Goal: Check status: Check status

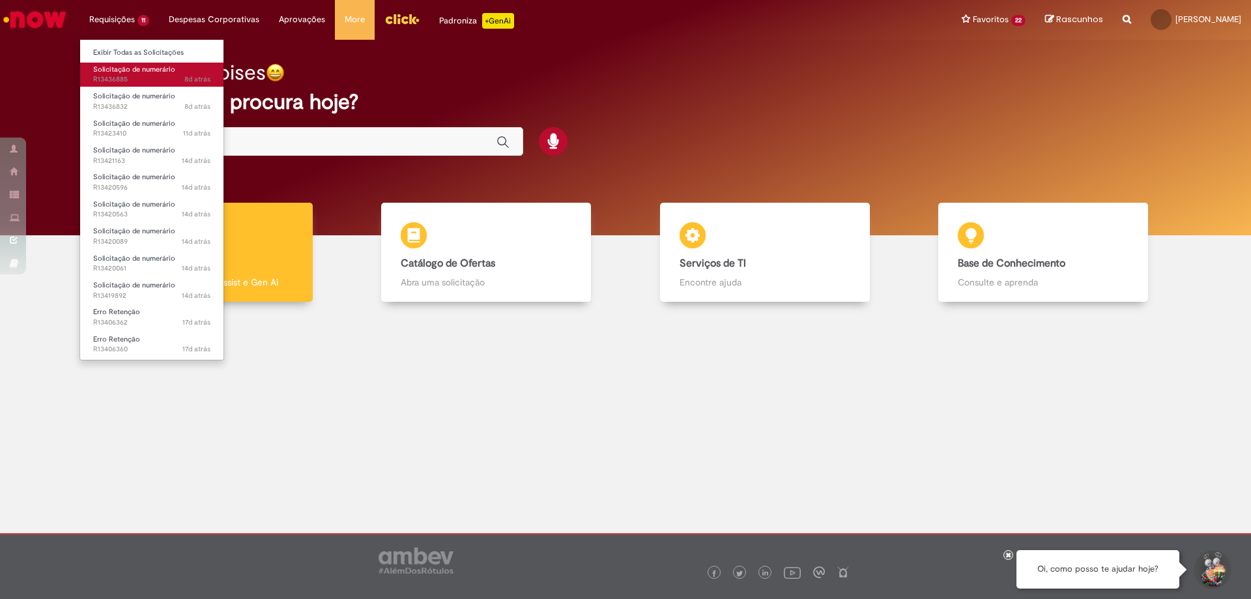
click at [130, 72] on span "Solicitação de numerário" at bounding box center [134, 69] width 82 height 10
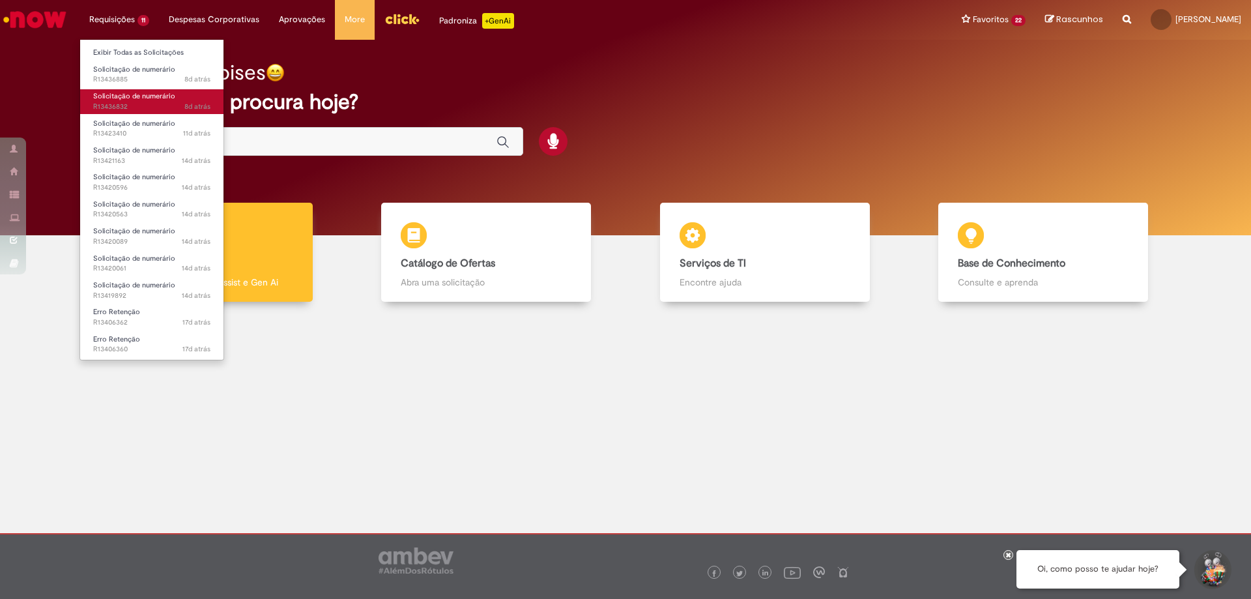
click at [133, 93] on span "Solicitação de numerário" at bounding box center [134, 96] width 82 height 10
click at [134, 102] on span "8d atrás 8 dias atrás R13436832" at bounding box center [151, 107] width 117 height 10
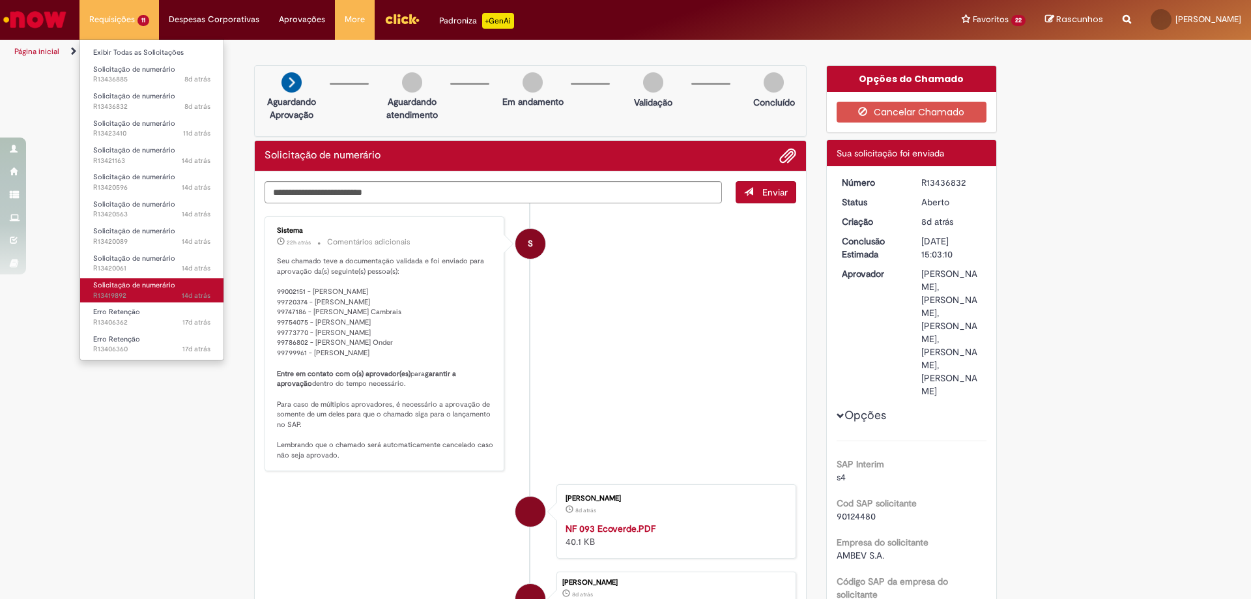
click at [139, 292] on span "14d atrás 14 dias atrás R13419892" at bounding box center [151, 296] width 117 height 10
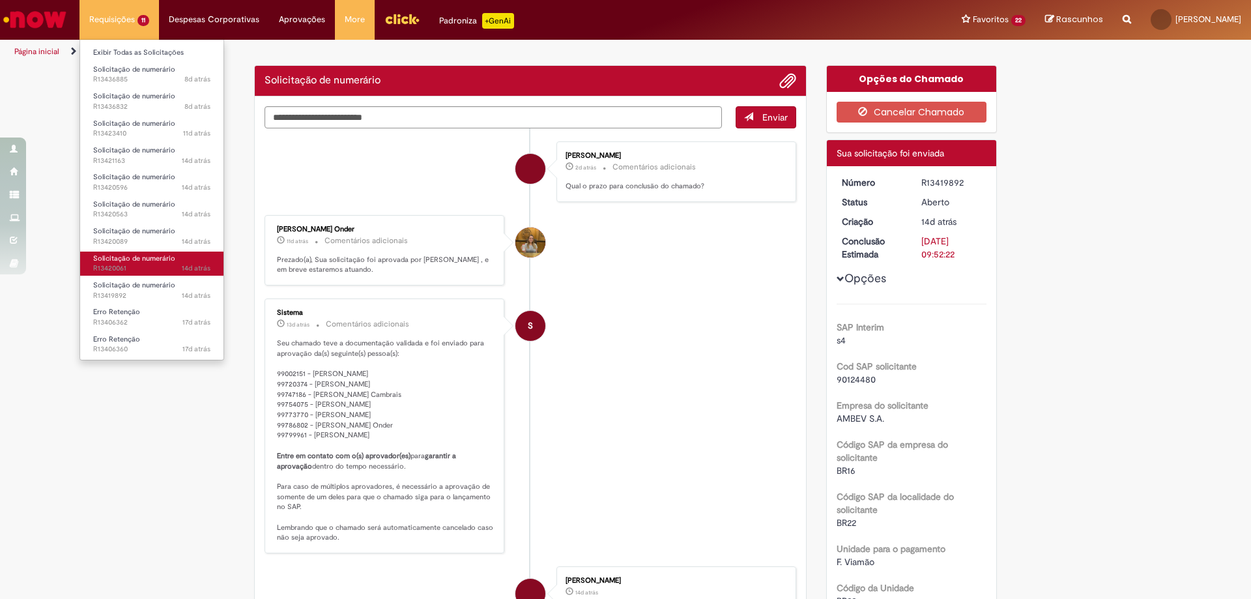
click at [132, 263] on span "Solicitação de numerário" at bounding box center [134, 258] width 82 height 10
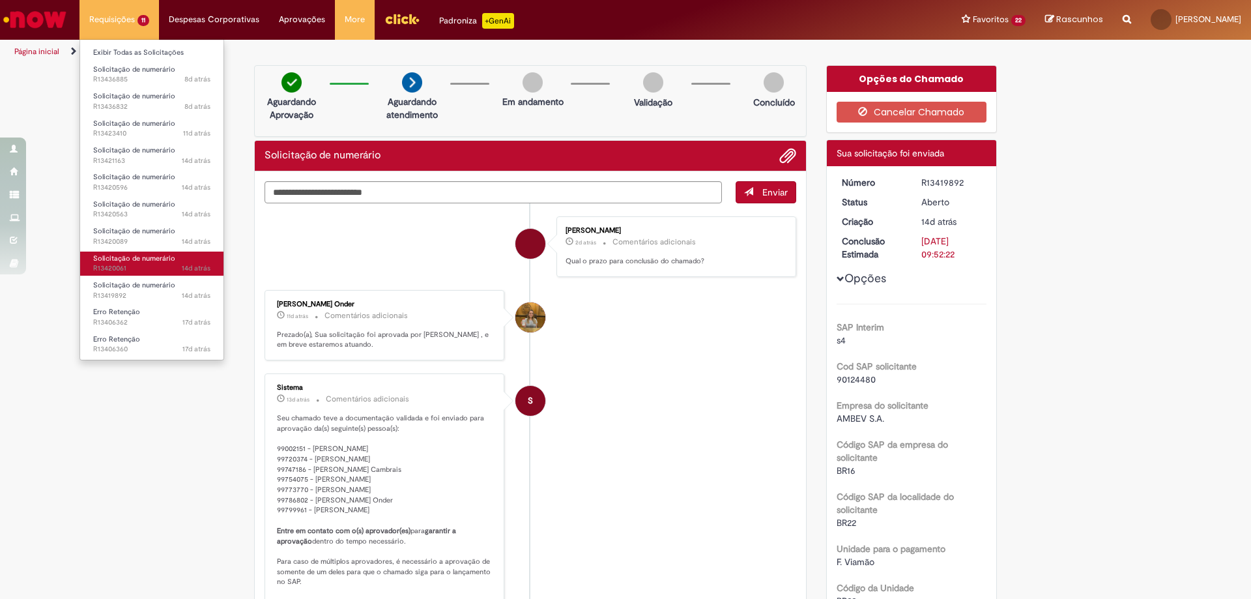
click at [132, 263] on span "Solicitação de numerário" at bounding box center [134, 258] width 82 height 10
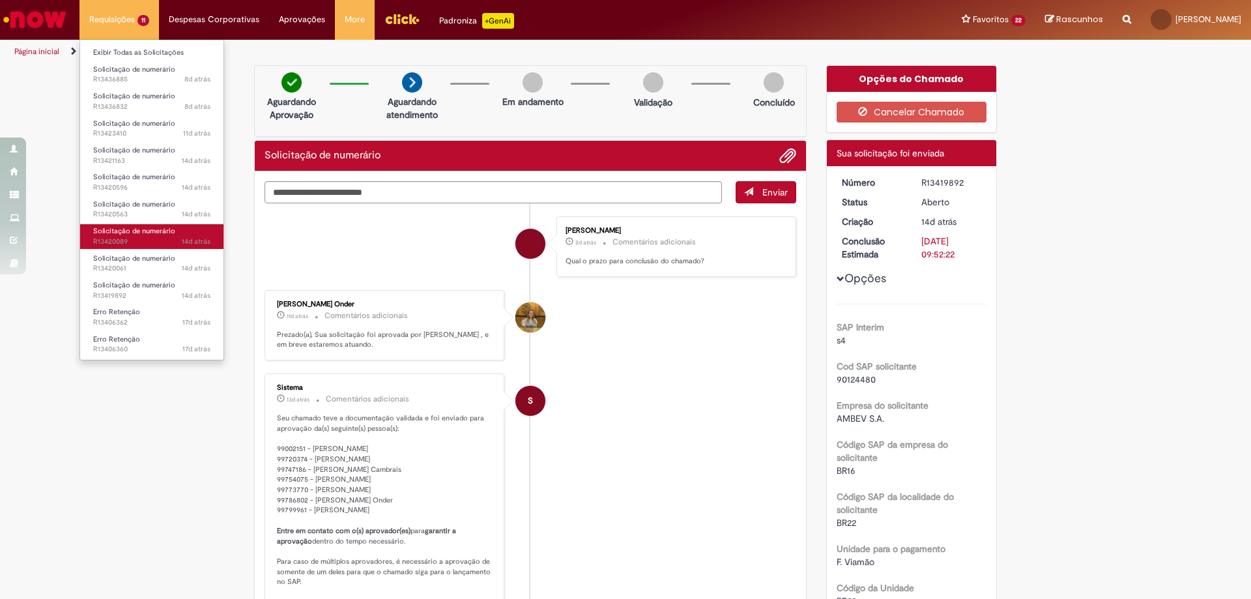
click at [138, 225] on link "Solicitação de numerário 14d atrás 14 dias atrás R13420089" at bounding box center [151, 236] width 143 height 24
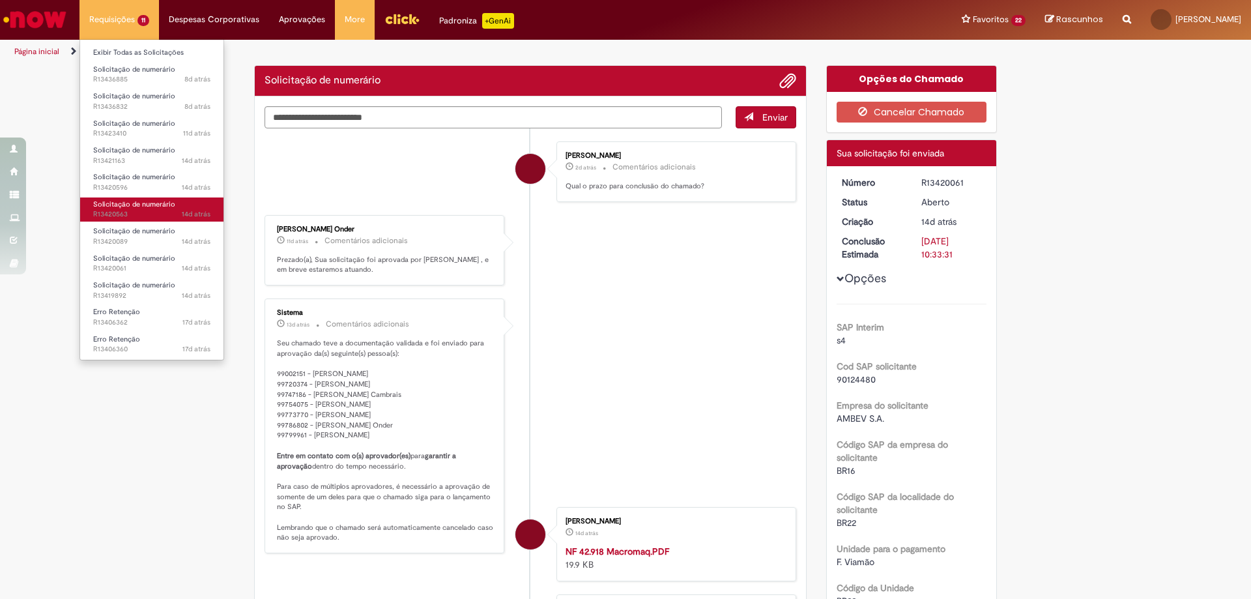
click at [137, 218] on span "14d atrás 14 dias atrás R13420563" at bounding box center [151, 214] width 117 height 10
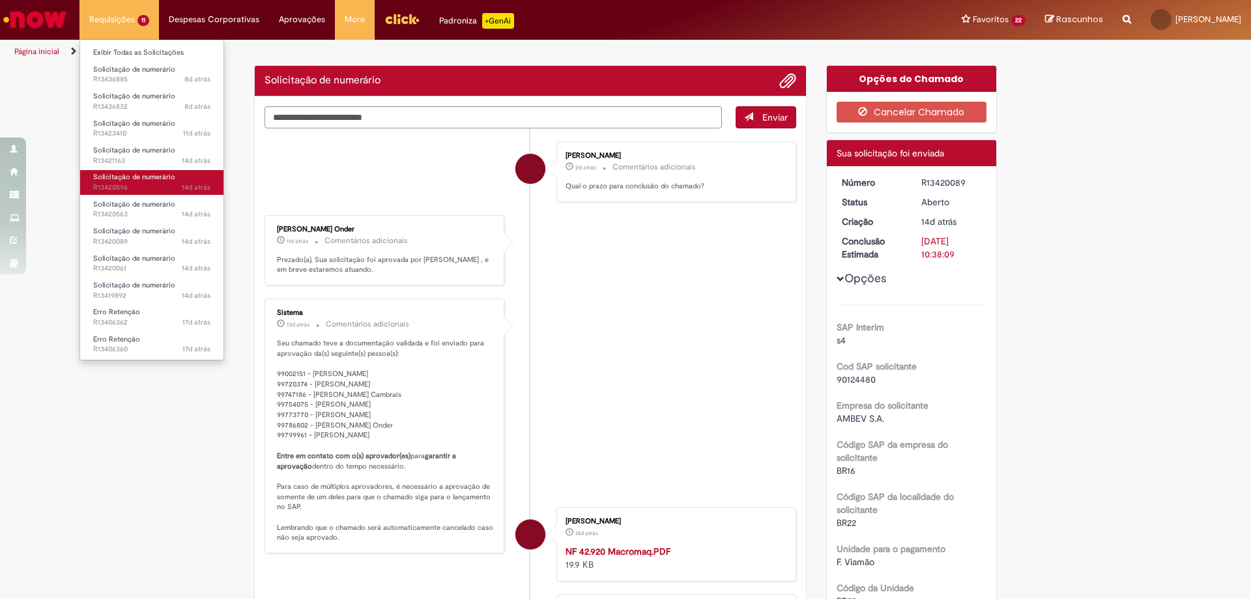
click at [139, 183] on span "14d atrás 14 dias atrás R13420596" at bounding box center [151, 187] width 117 height 10
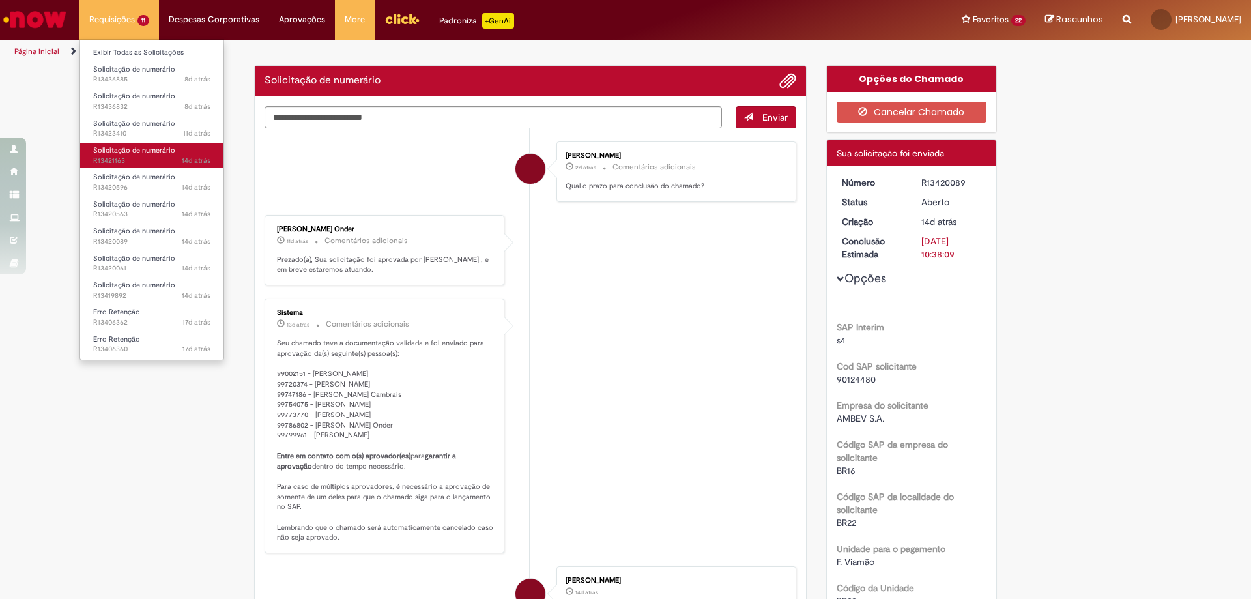
click at [139, 163] on span "14d atrás 14 dias atrás R13421163" at bounding box center [151, 161] width 117 height 10
